Goal: Browse casually

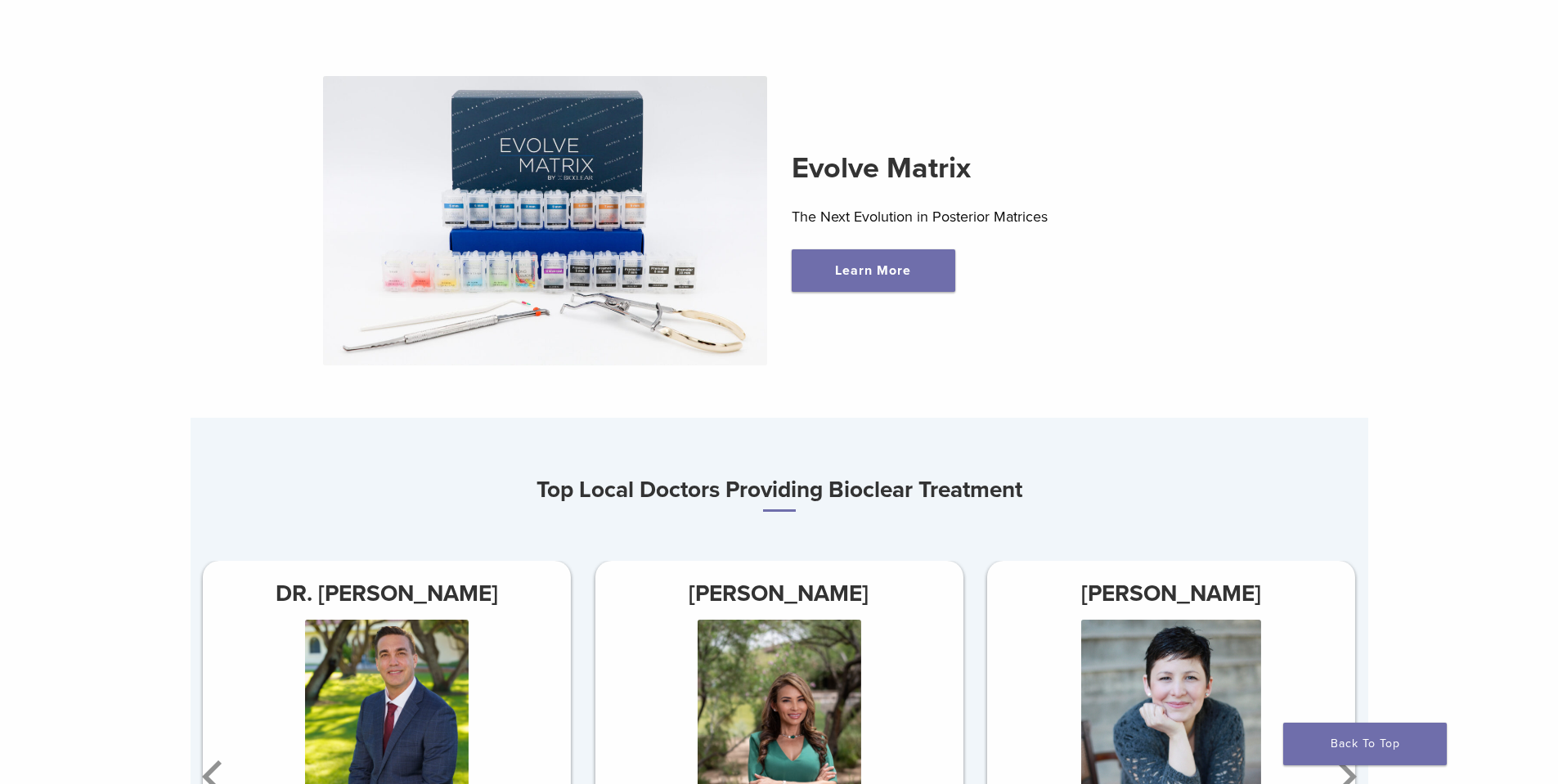
scroll to position [818, 0]
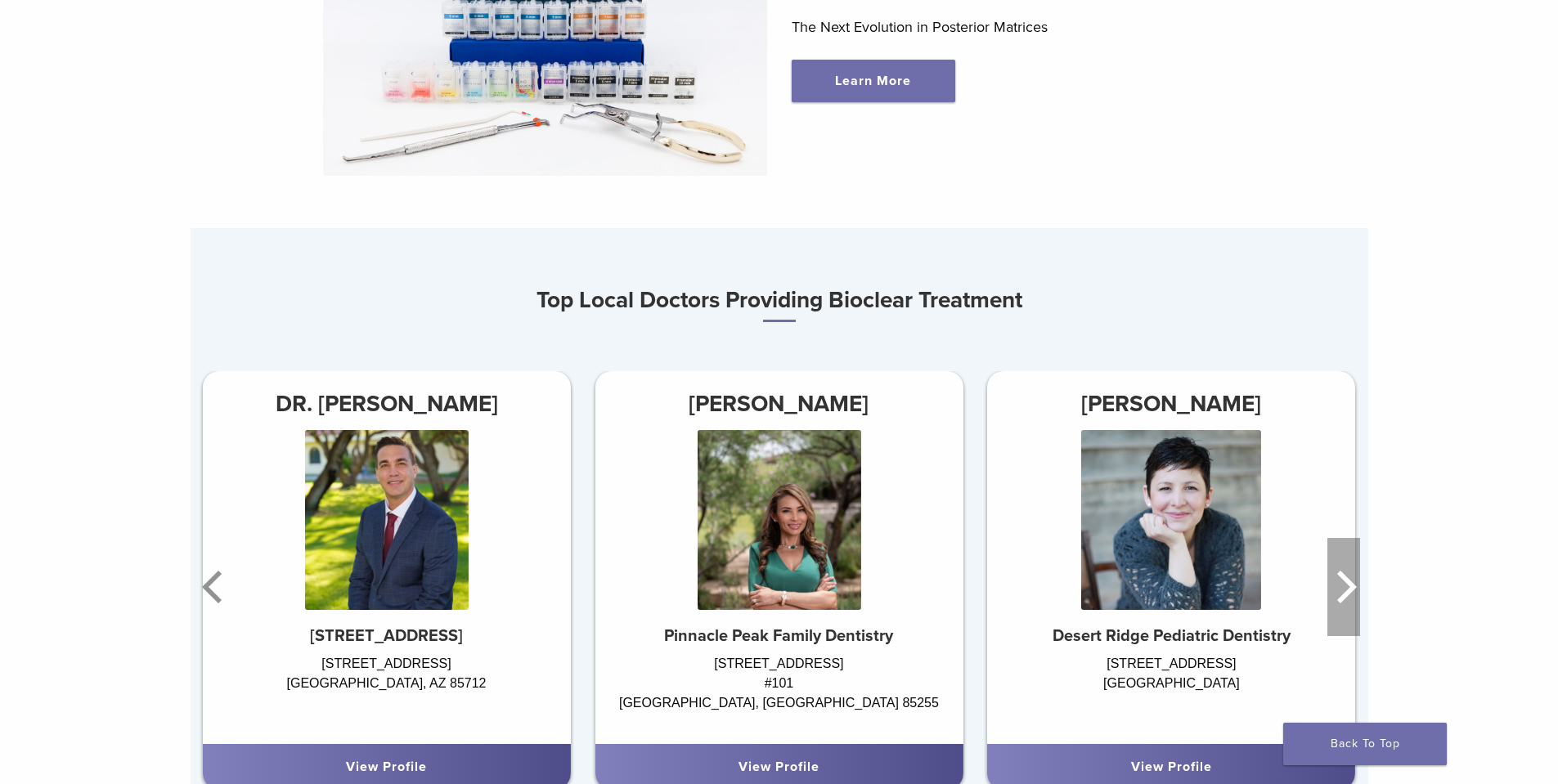
click at [1335, 592] on icon "Next" at bounding box center [1344, 586] width 33 height 98
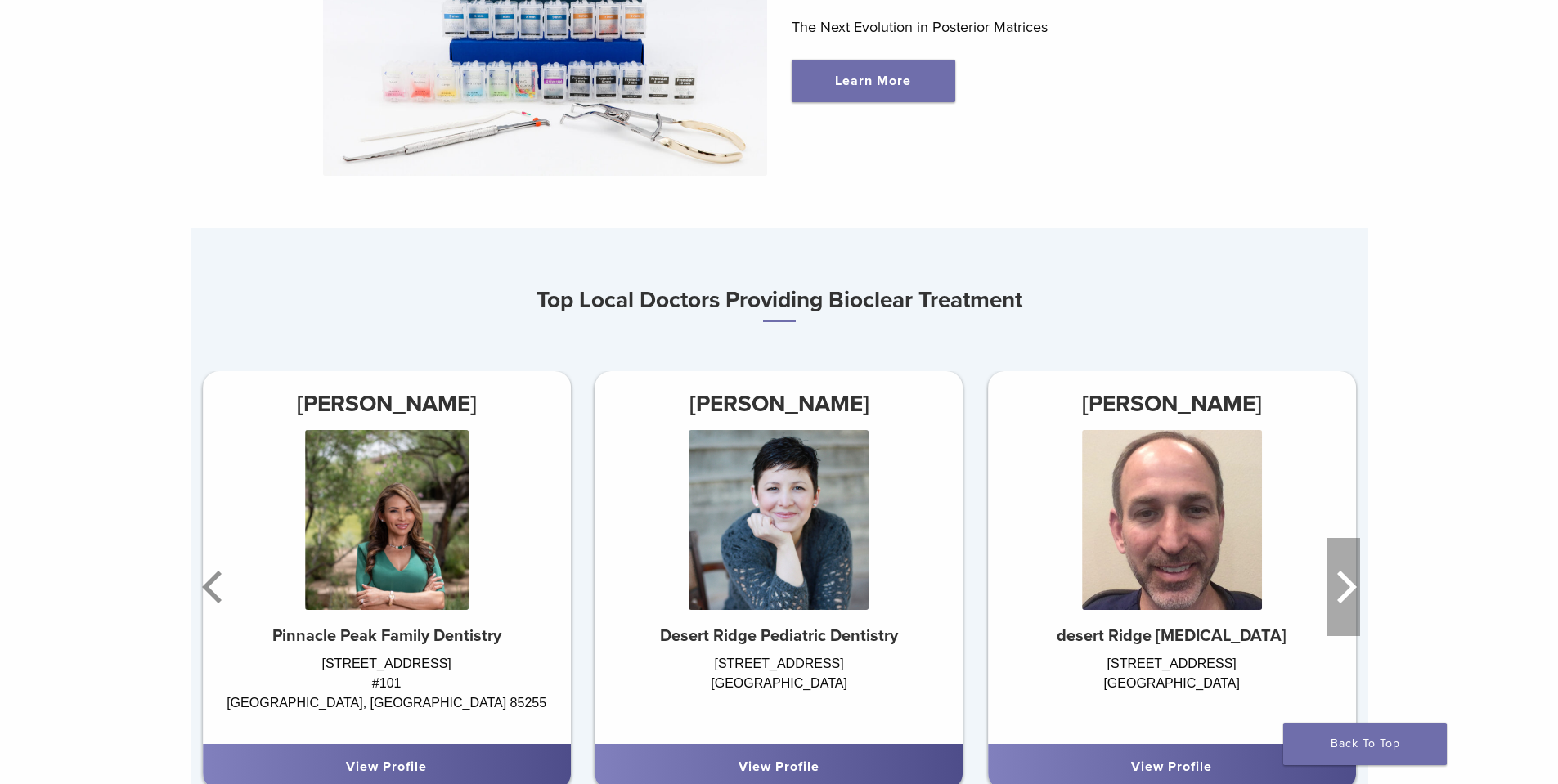
click at [1335, 592] on icon "Next" at bounding box center [1344, 586] width 33 height 98
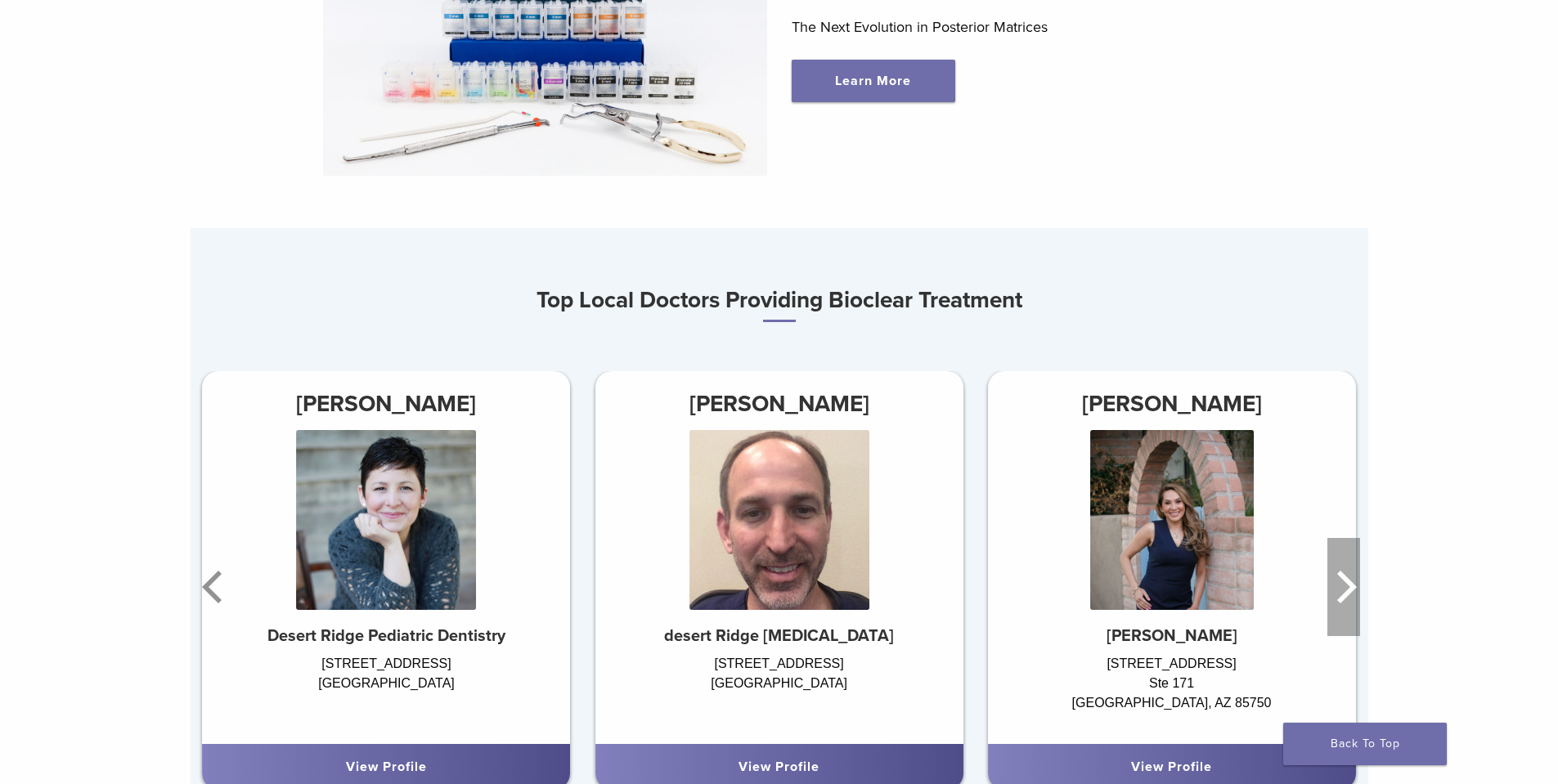
click at [1335, 592] on icon "Next" at bounding box center [1344, 586] width 33 height 98
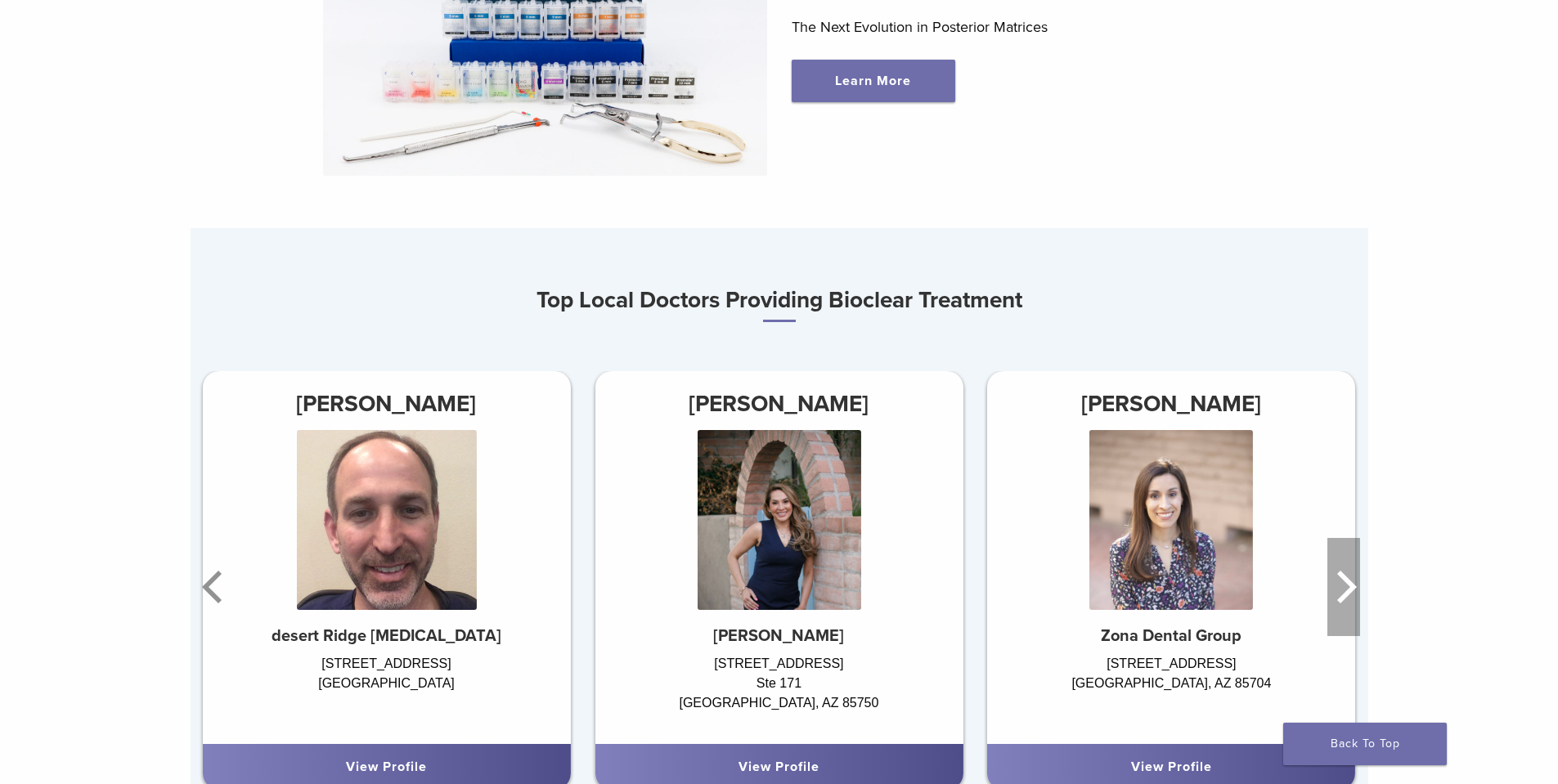
click at [1335, 592] on icon "Next" at bounding box center [1344, 586] width 33 height 98
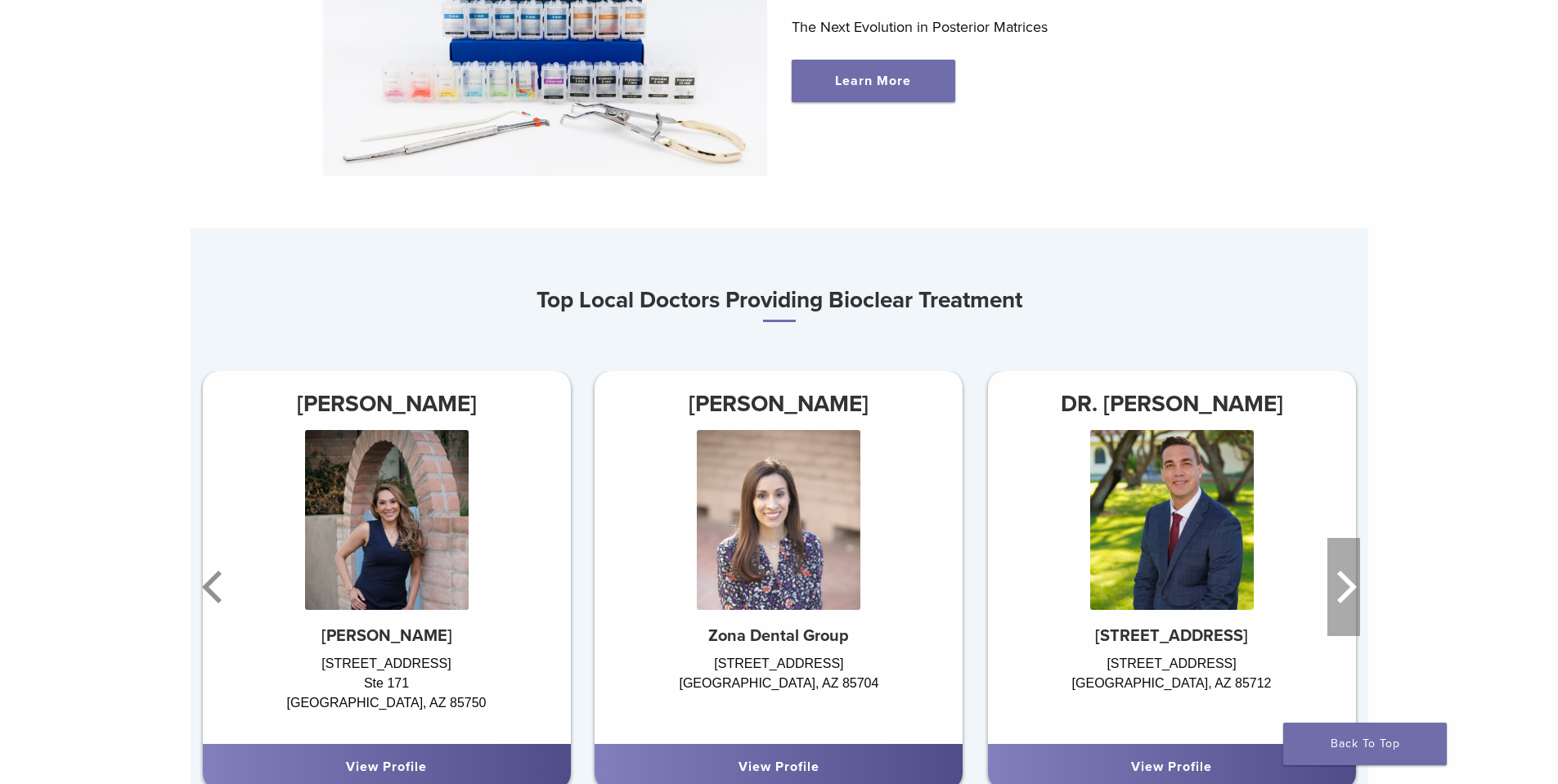
click at [1335, 592] on icon "Next" at bounding box center [1344, 586] width 33 height 98
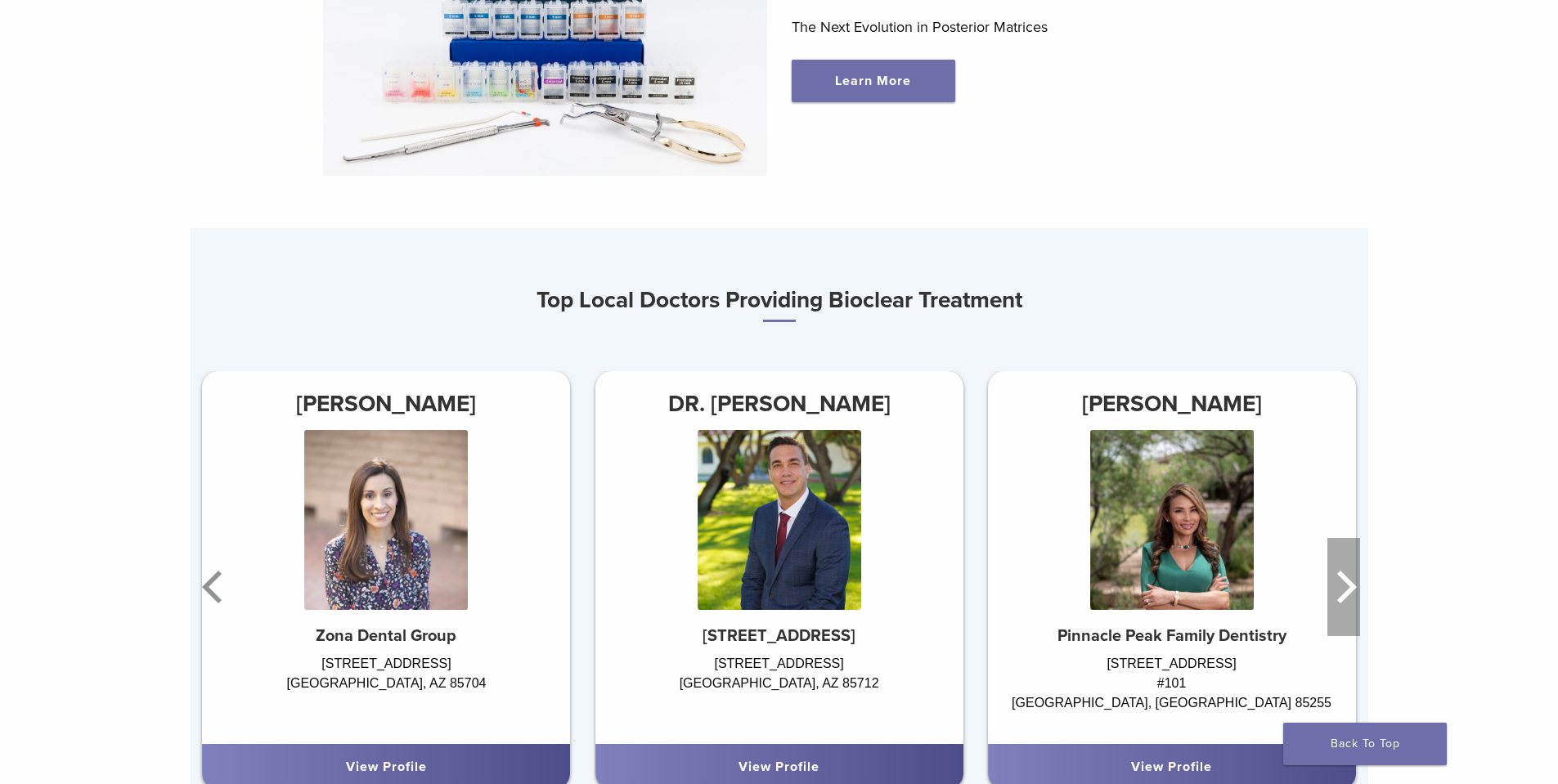
click at [1335, 592] on icon "Next" at bounding box center [1344, 586] width 33 height 98
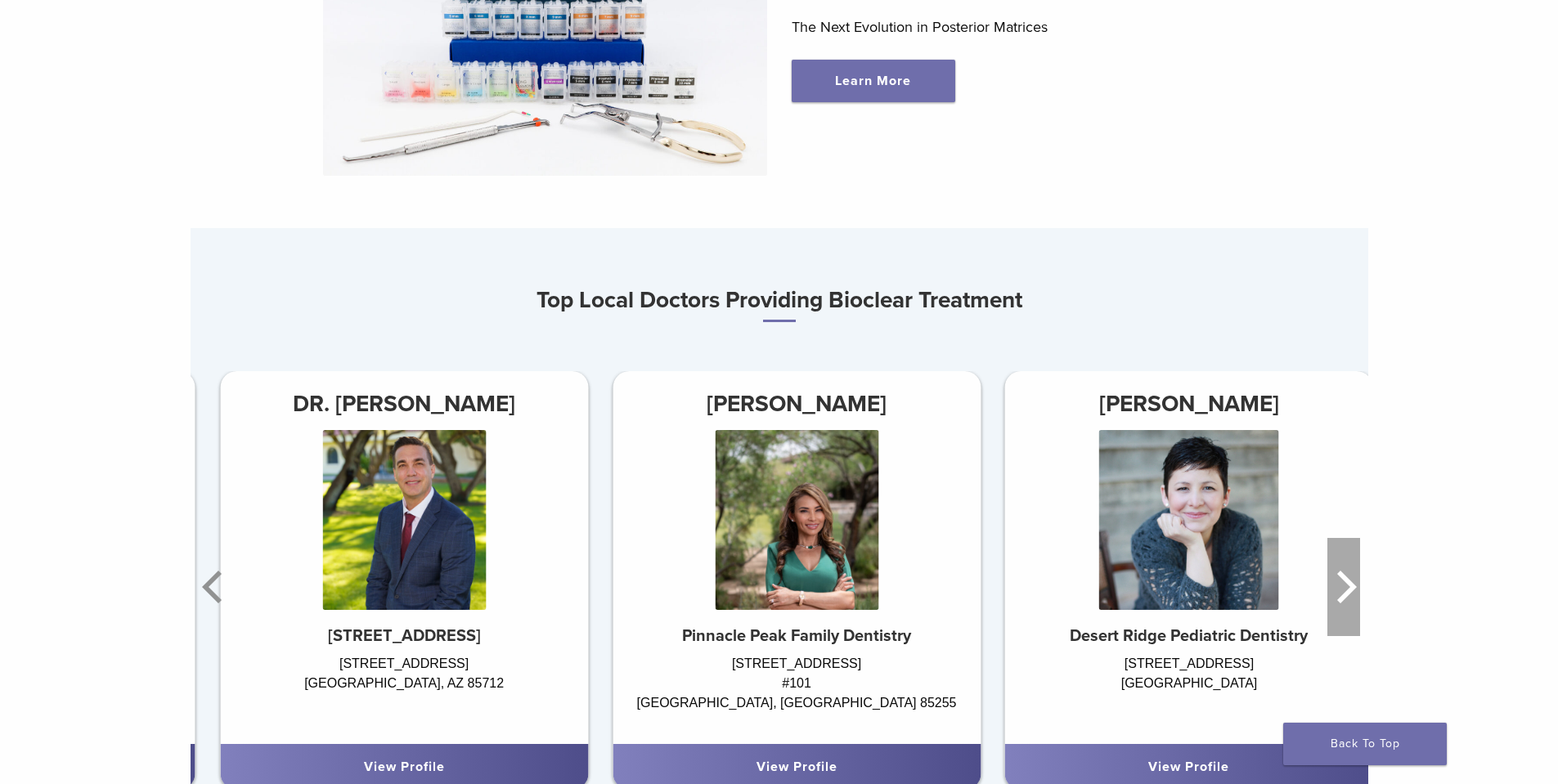
click at [1335, 592] on icon "Next" at bounding box center [1344, 586] width 33 height 98
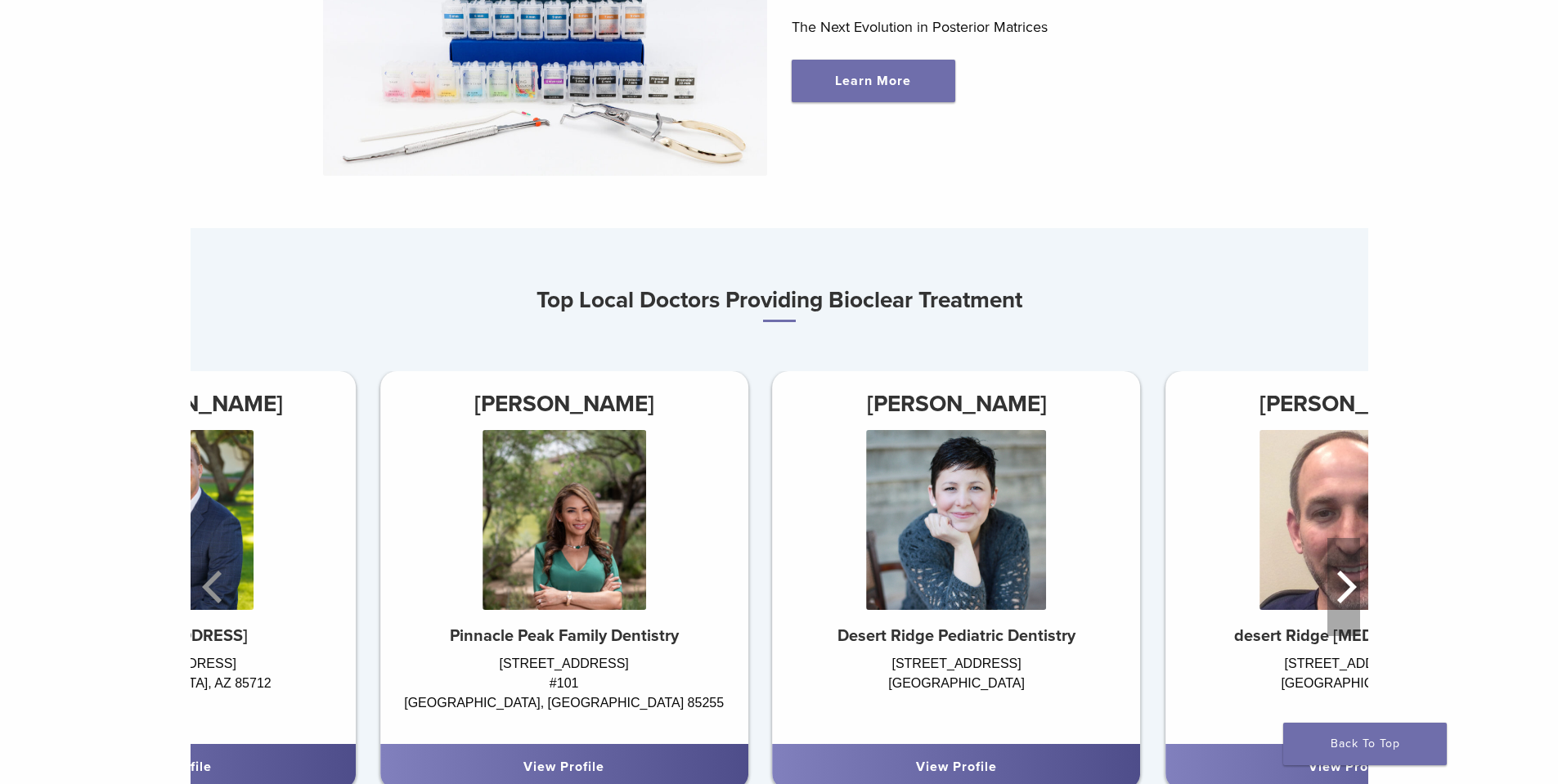
click at [1335, 592] on icon "Next" at bounding box center [1344, 586] width 33 height 98
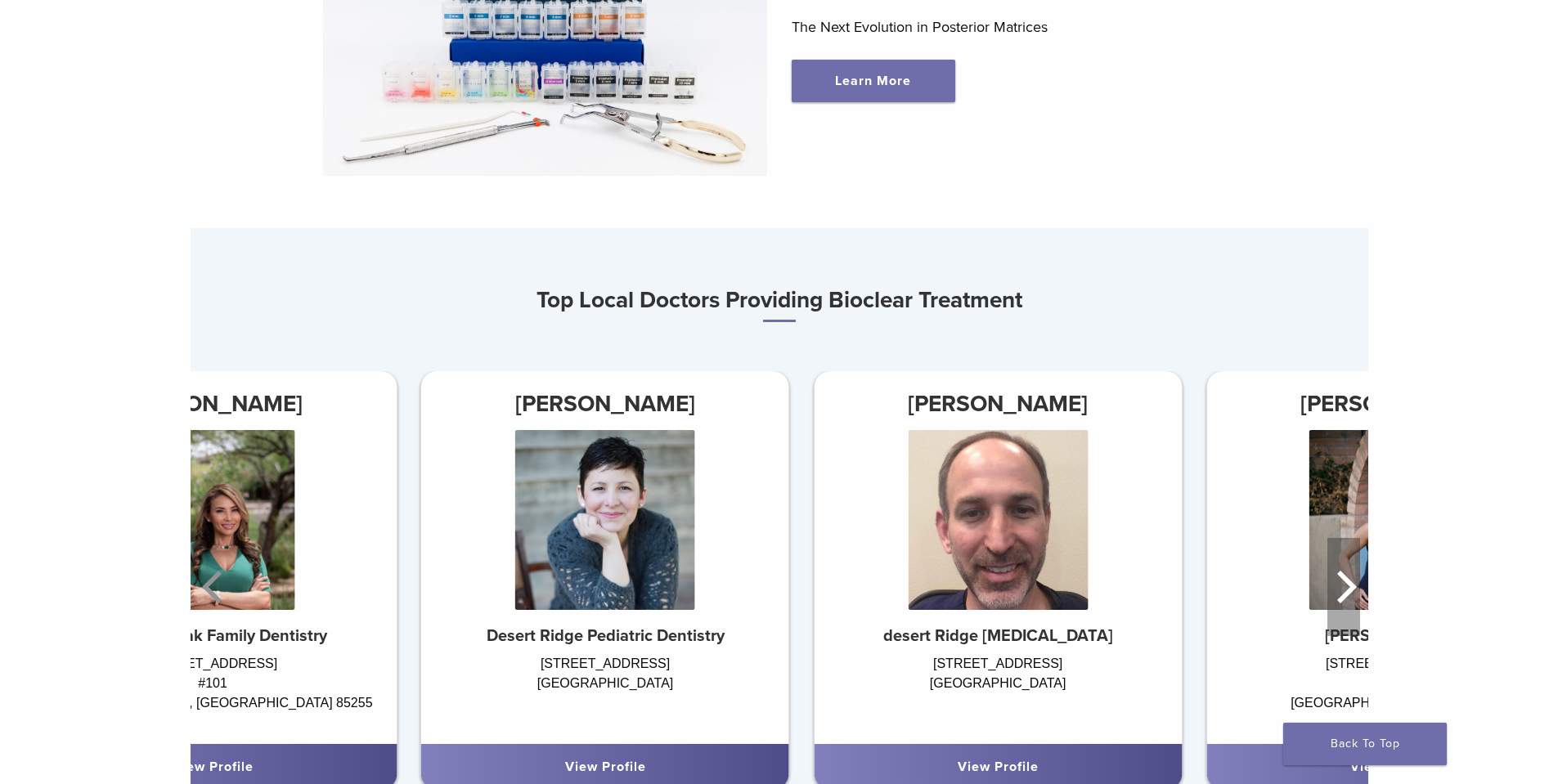
click at [1335, 592] on icon "Next" at bounding box center [1344, 586] width 33 height 98
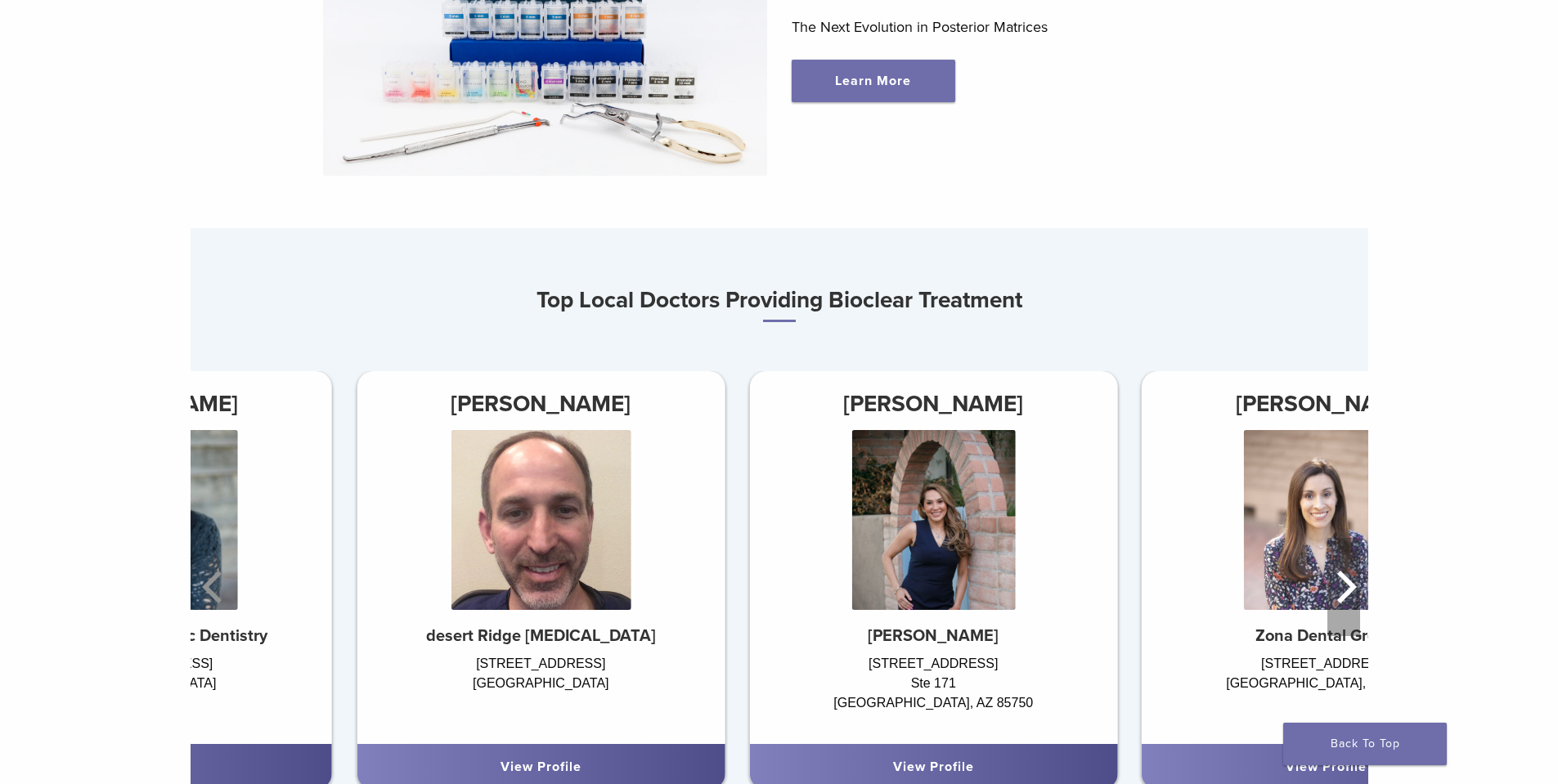
click at [1335, 592] on icon "Next" at bounding box center [1344, 586] width 33 height 98
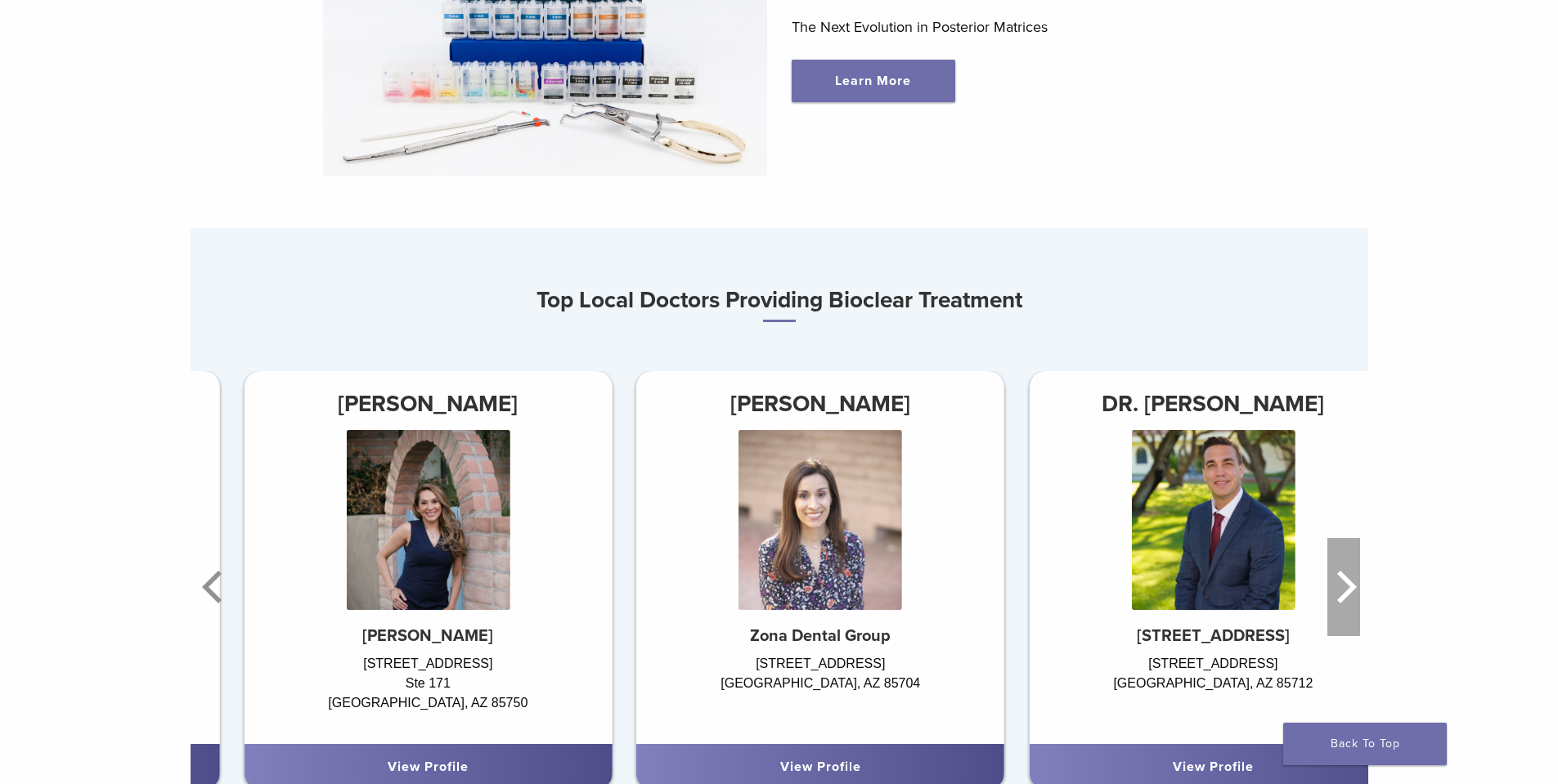
click at [1335, 592] on icon "Next" at bounding box center [1344, 586] width 33 height 98
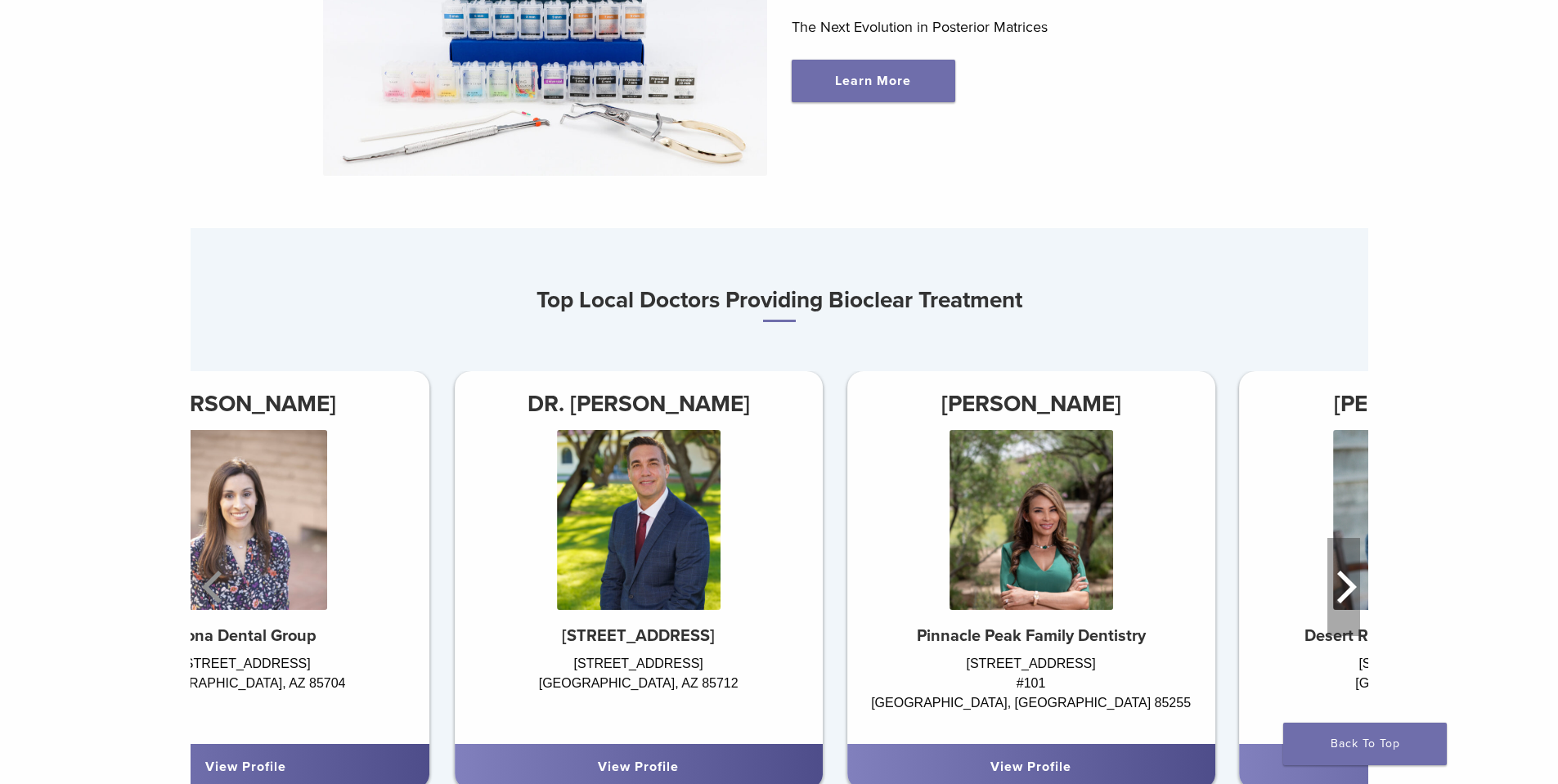
click at [1335, 592] on icon "Next" at bounding box center [1344, 586] width 33 height 98
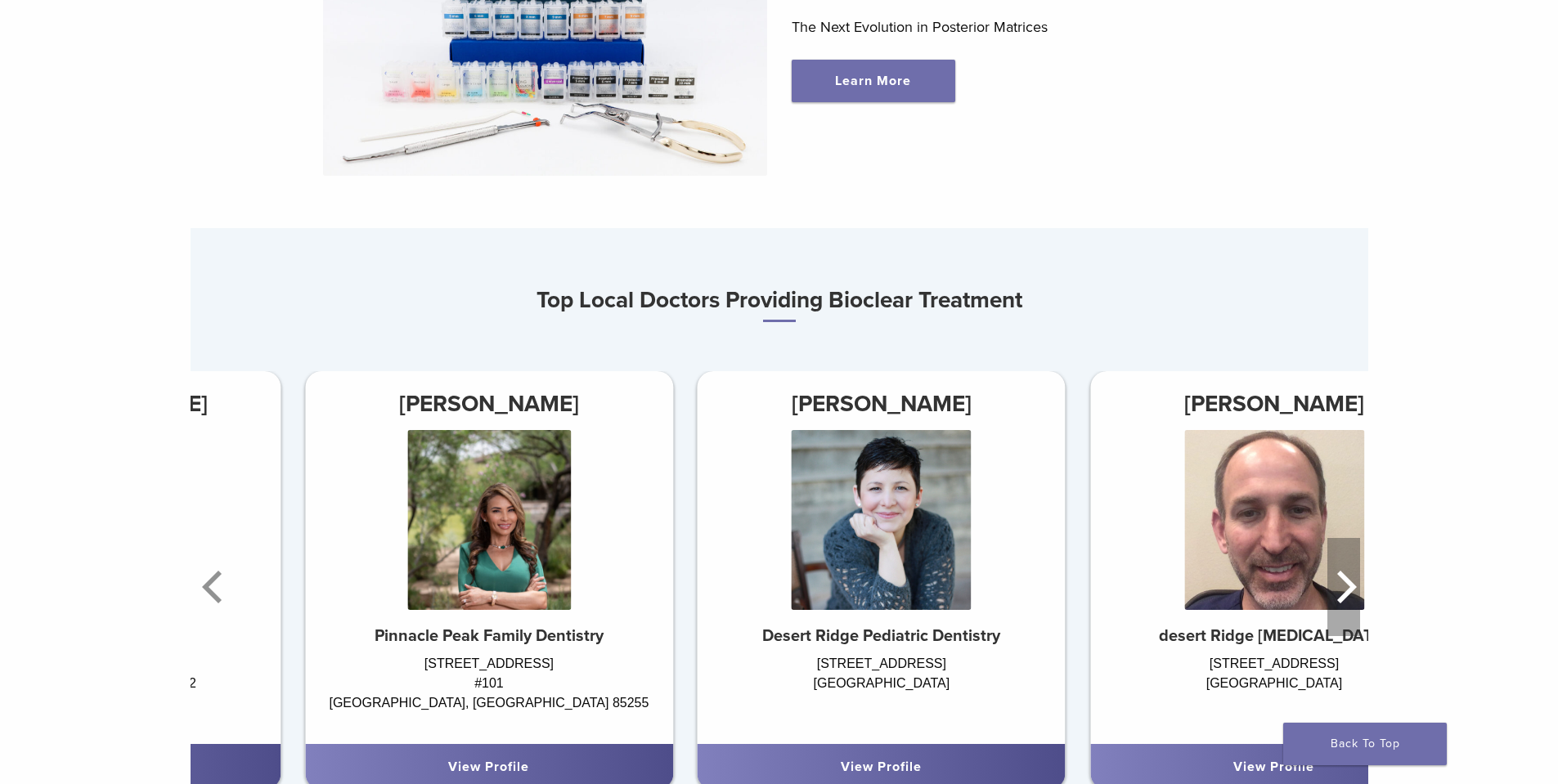
click at [1335, 592] on icon "Next" at bounding box center [1344, 586] width 33 height 98
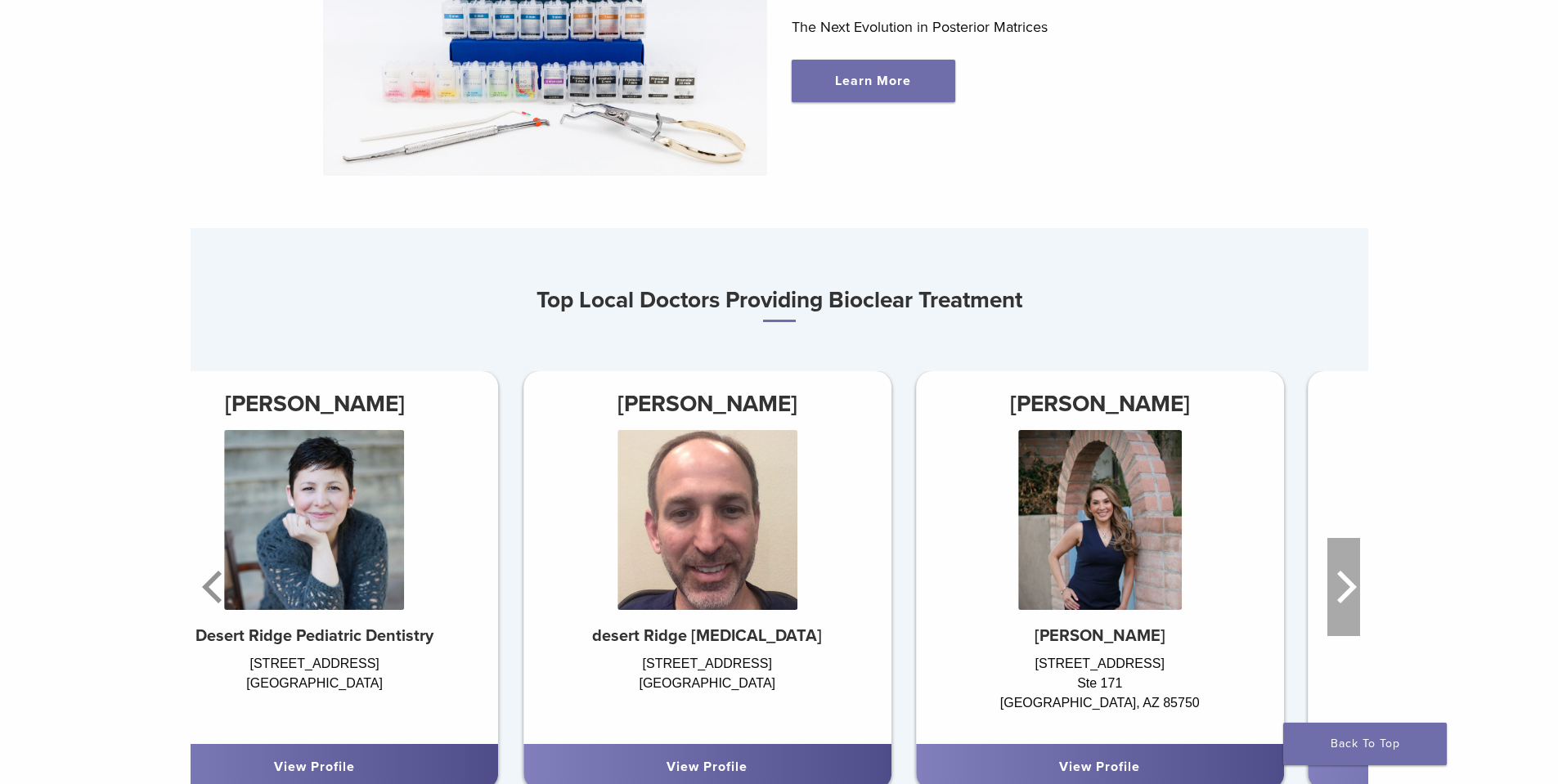
click at [1335, 592] on icon "Next" at bounding box center [1344, 586] width 33 height 98
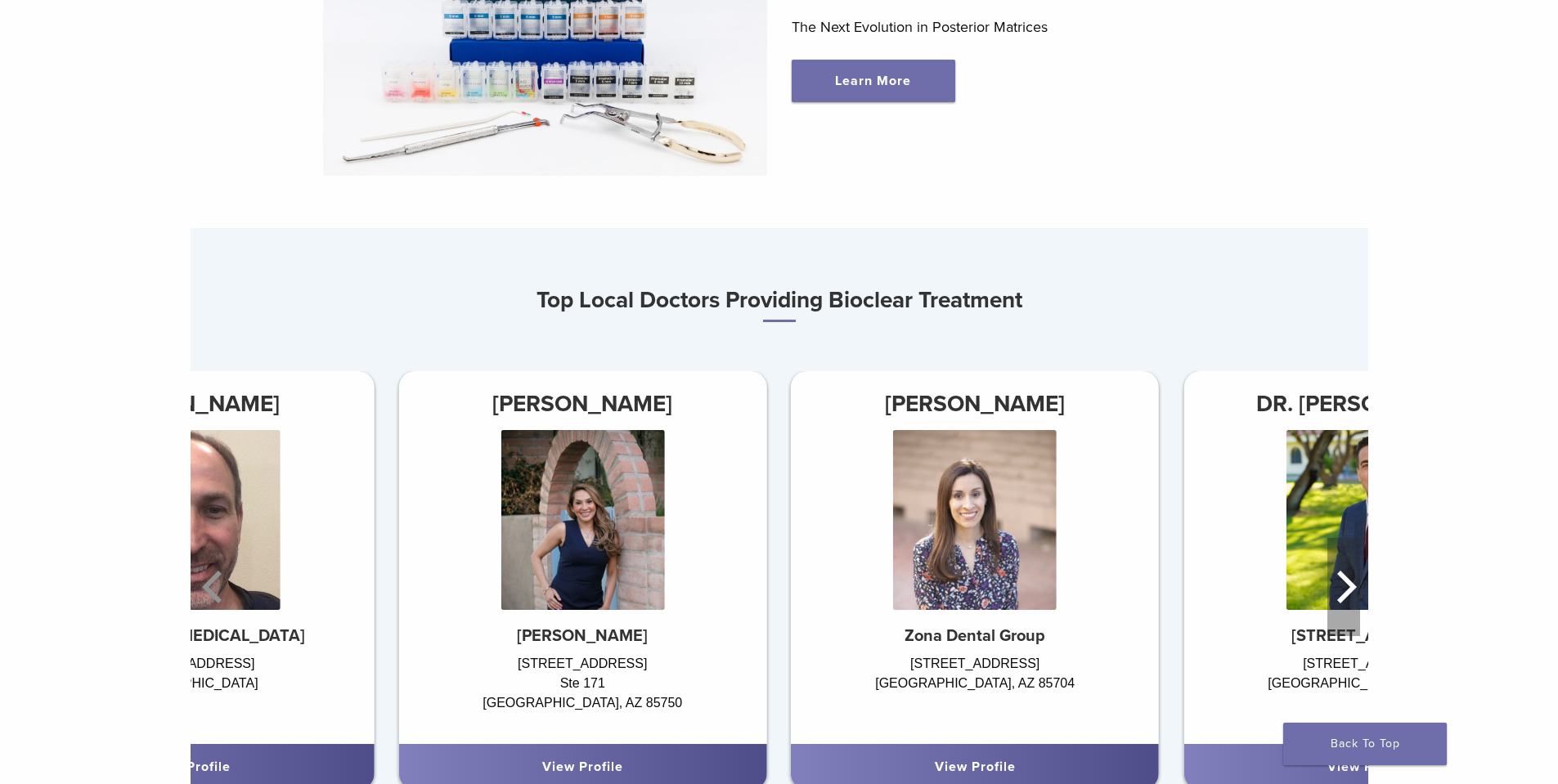
click at [1335, 592] on icon "Next" at bounding box center [1344, 586] width 33 height 98
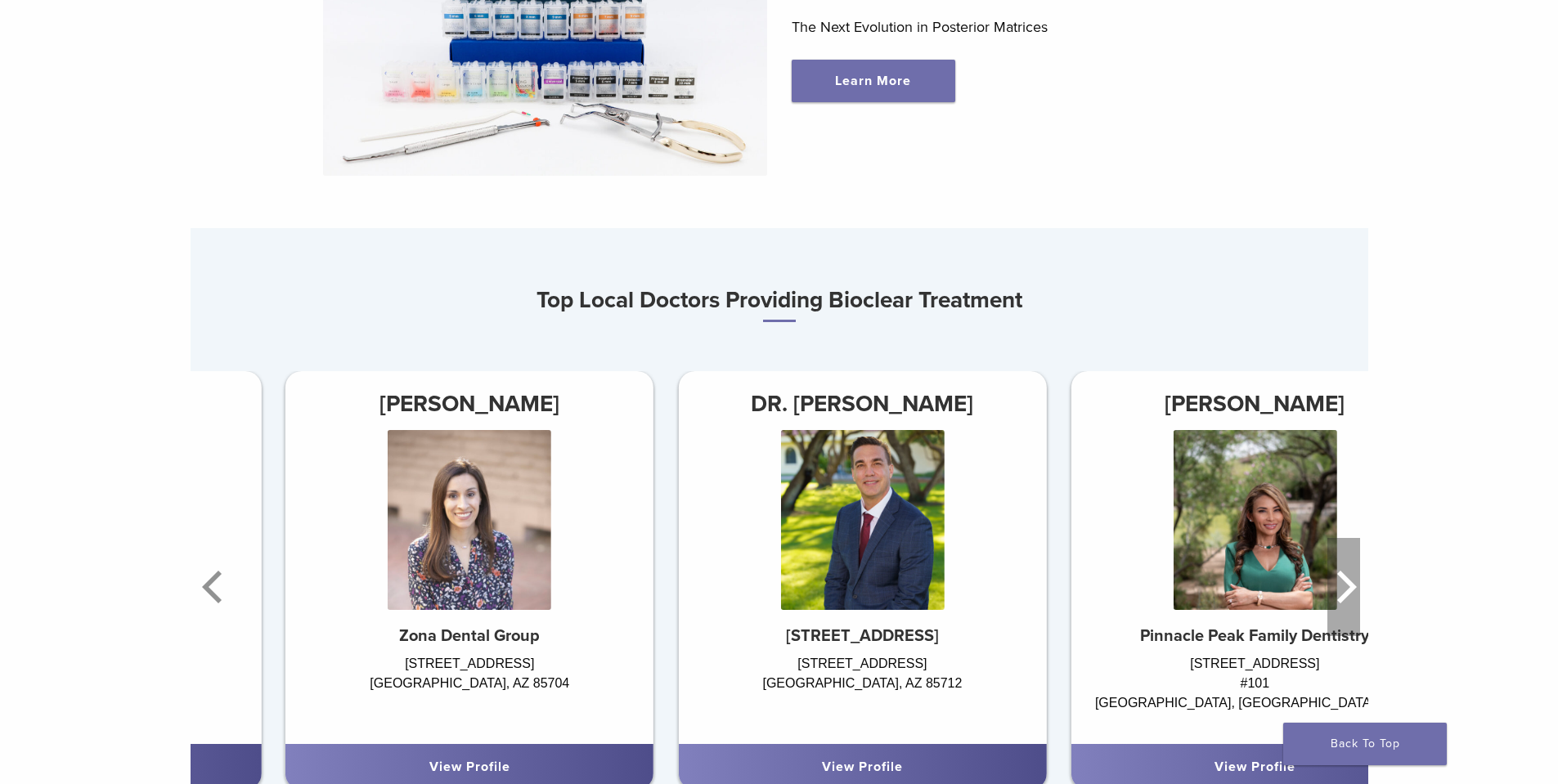
click at [1335, 592] on icon "Next" at bounding box center [1344, 586] width 33 height 98
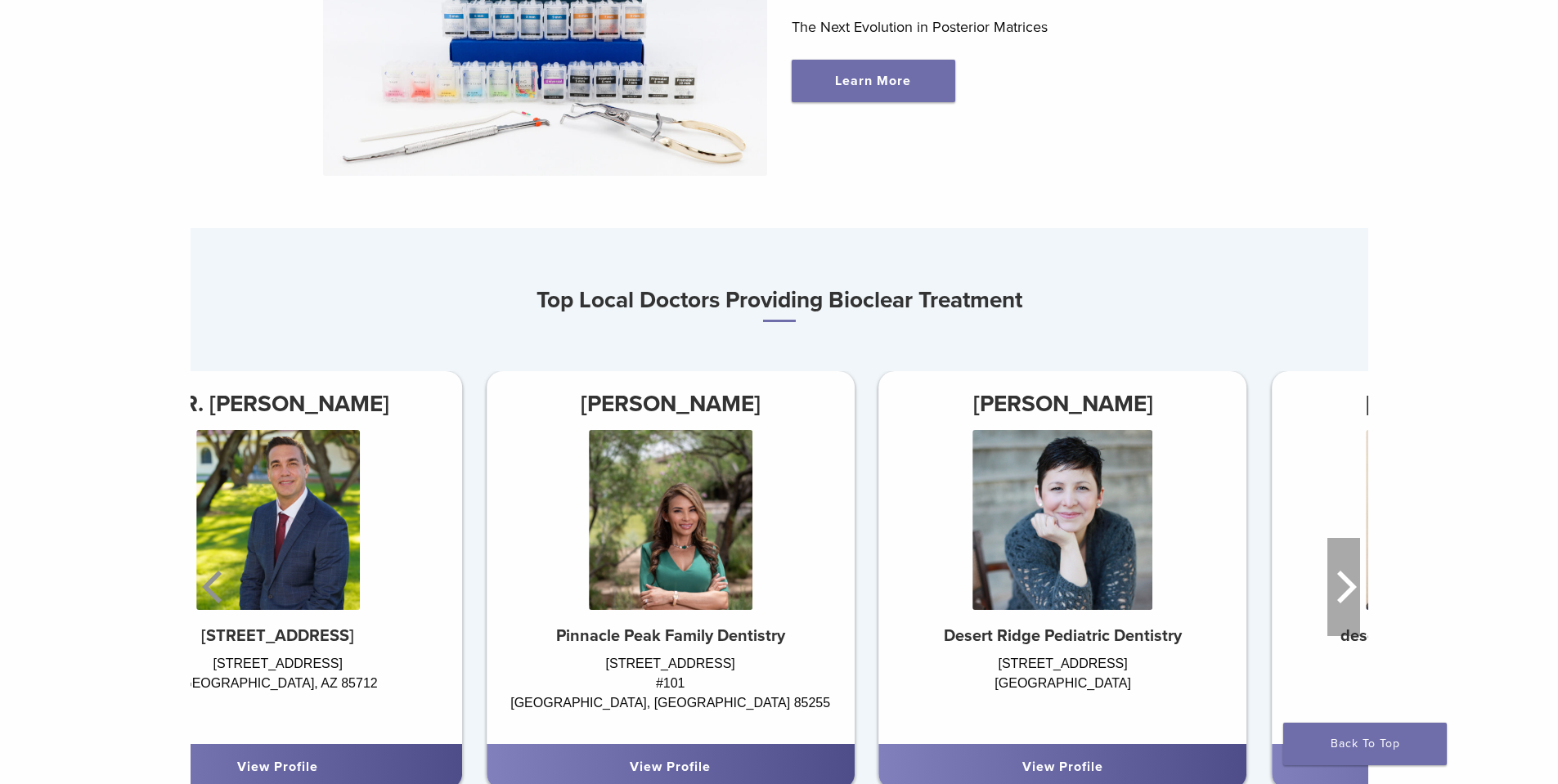
click at [1335, 592] on icon "Next" at bounding box center [1344, 586] width 33 height 98
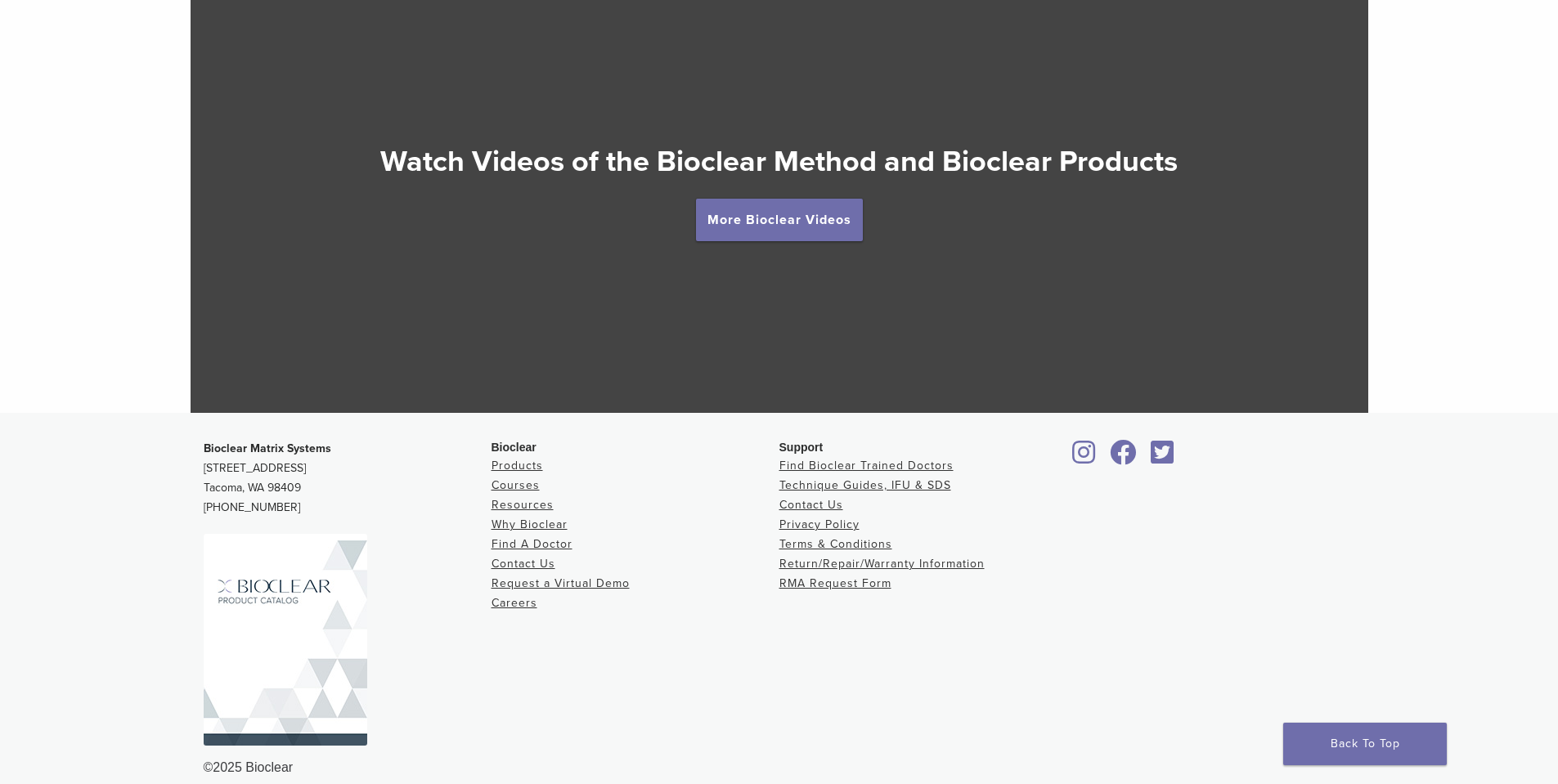
scroll to position [3049, 0]
